Goal: Book appointment/travel/reservation

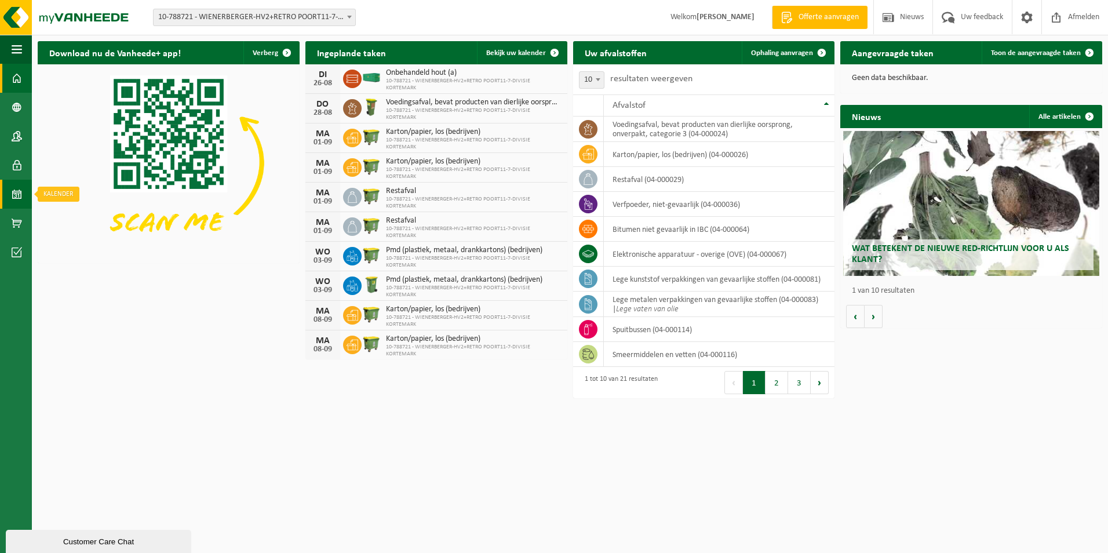
click at [19, 190] on span at bounding box center [17, 194] width 10 height 29
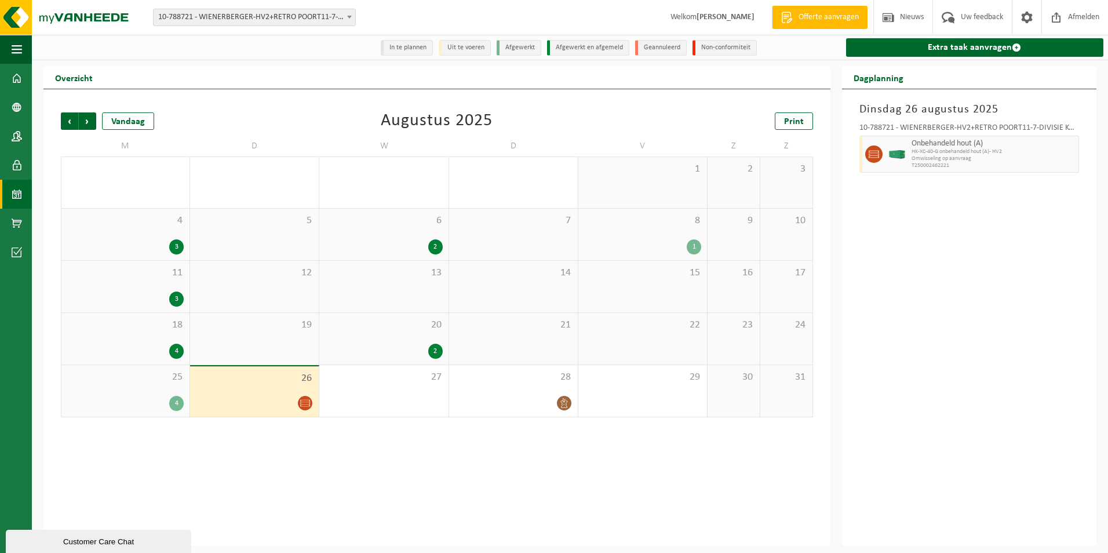
click at [910, 159] on div "Onbehandeld hout (A) HK-XC-40-G onbehandeld hout (A)- HV2 Omwisseling op aanvra…" at bounding box center [994, 154] width 170 height 37
click at [302, 401] on icon at bounding box center [305, 403] width 10 height 10
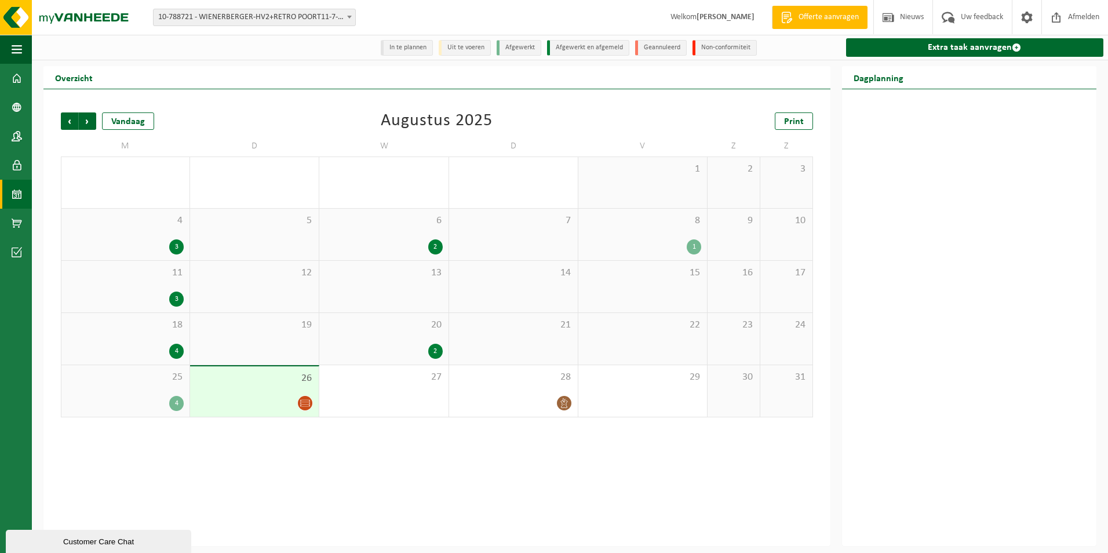
click at [307, 402] on icon at bounding box center [305, 403] width 10 height 10
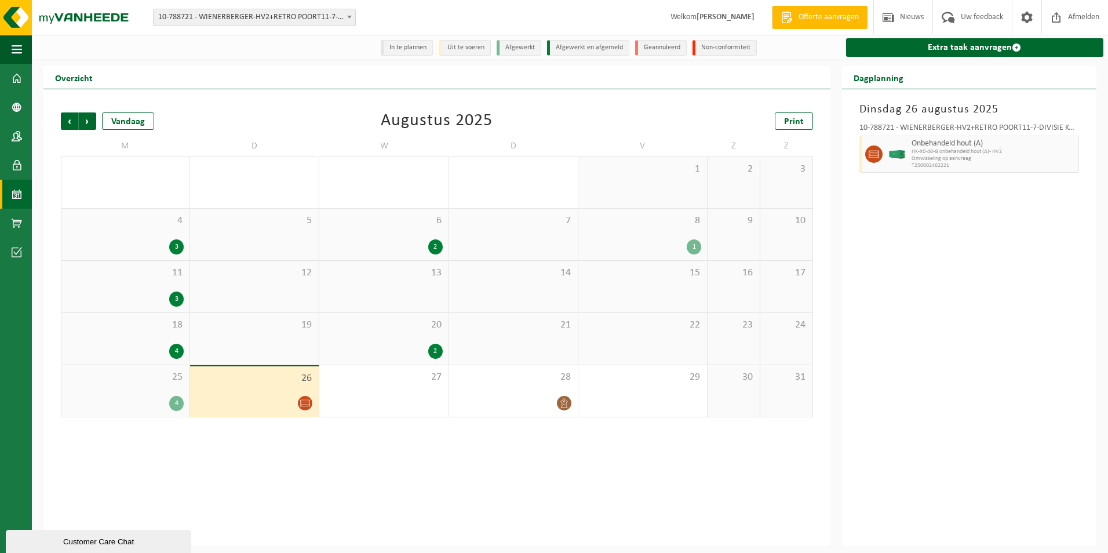
click at [930, 161] on span "Omwisseling op aanvraag" at bounding box center [994, 158] width 164 height 7
click at [937, 157] on span "Omwisseling op aanvraag" at bounding box center [994, 158] width 164 height 7
drag, startPoint x: 937, startPoint y: 157, endPoint x: 926, endPoint y: 169, distance: 16.4
click at [926, 169] on span "T250002462221" at bounding box center [994, 165] width 164 height 7
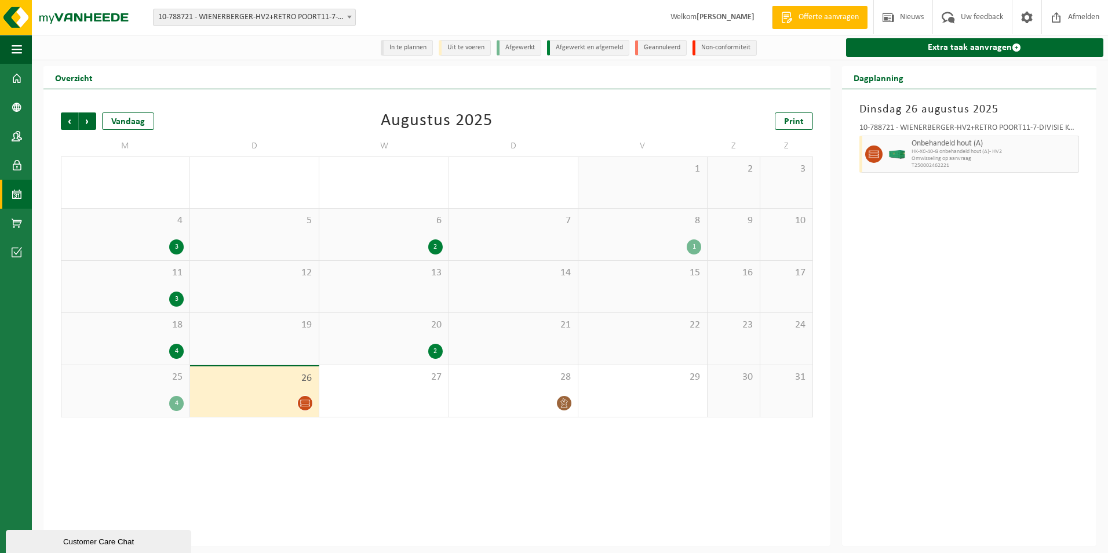
click at [930, 161] on span "Omwisseling op aanvraag" at bounding box center [994, 158] width 164 height 7
drag, startPoint x: 930, startPoint y: 161, endPoint x: 962, endPoint y: 167, distance: 32.6
click at [962, 167] on span "T250002462221" at bounding box center [994, 165] width 164 height 7
click at [431, 354] on div "2" at bounding box center [435, 351] width 14 height 15
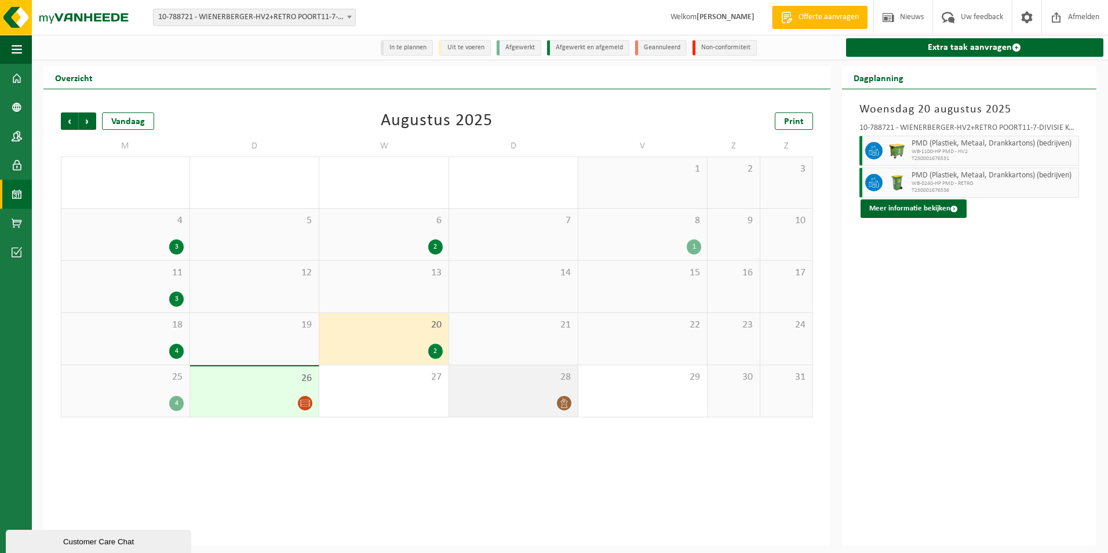
click at [564, 403] on icon at bounding box center [564, 403] width 10 height 10
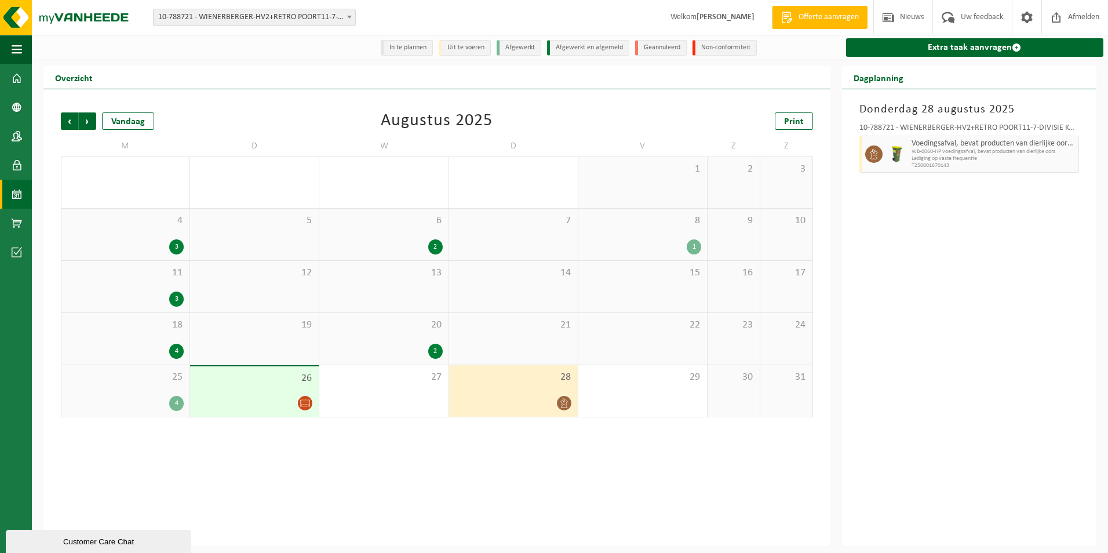
click at [307, 402] on icon at bounding box center [305, 403] width 10 height 10
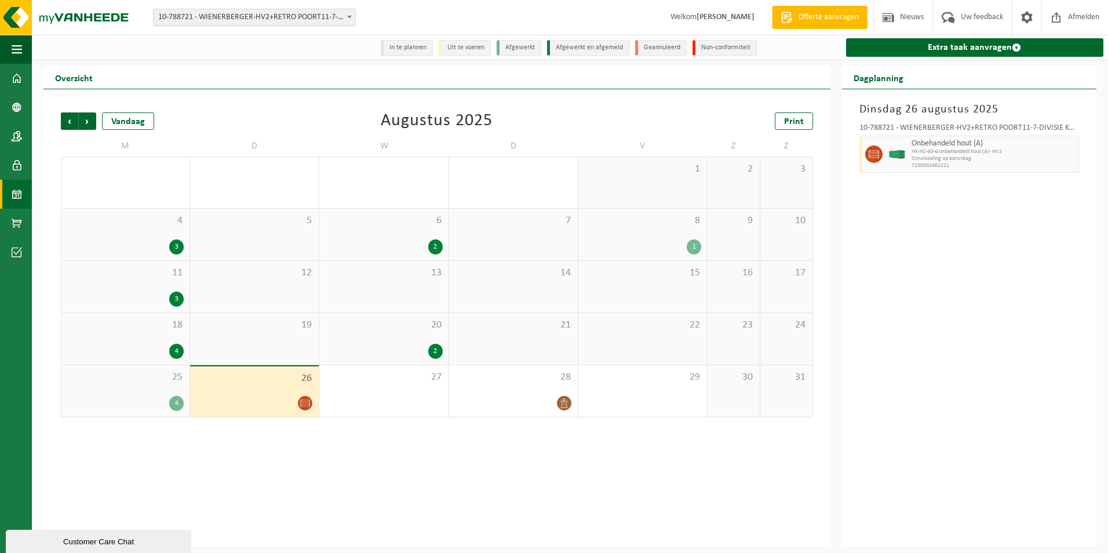
click at [916, 148] on span "Onbehandeld hout (A)" at bounding box center [994, 143] width 164 height 9
drag, startPoint x: 916, startPoint y: 148, endPoint x: 959, endPoint y: 156, distance: 43.8
click at [959, 156] on span "Omwisseling op aanvraag" at bounding box center [994, 158] width 164 height 7
click at [960, 155] on div "Onbehandeld hout (A) HK-XC-40-G onbehandeld hout (A)- HV2 Omwisseling op aanvra…" at bounding box center [994, 154] width 170 height 37
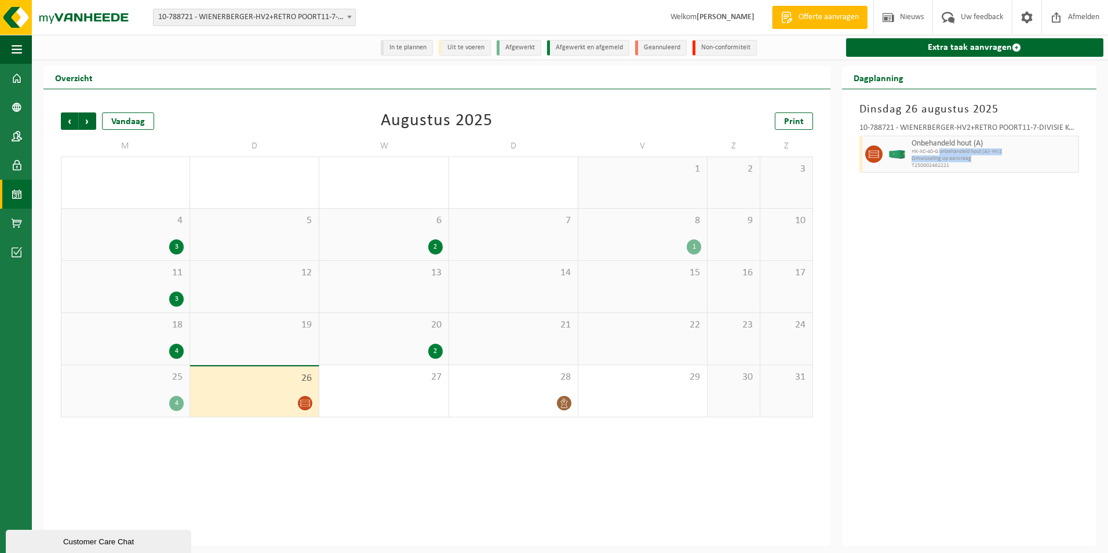
click at [961, 155] on span "HK-XC-40-G onbehandeld hout (A)- HV2" at bounding box center [994, 151] width 164 height 7
click at [1000, 162] on span "Omwisseling op aanvraag" at bounding box center [994, 158] width 164 height 7
